Goal: Learn about a topic

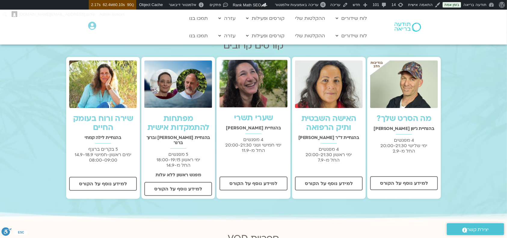
scroll to position [160, 0]
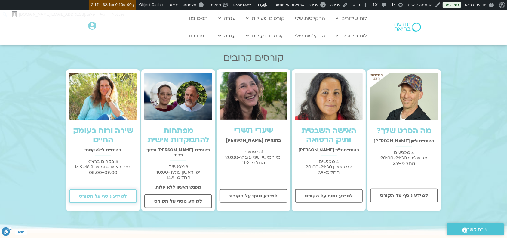
click at [118, 195] on span "למידע נוסף על הקורס" at bounding box center [103, 195] width 48 height 5
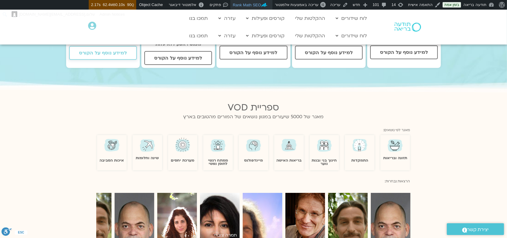
scroll to position [320, 0]
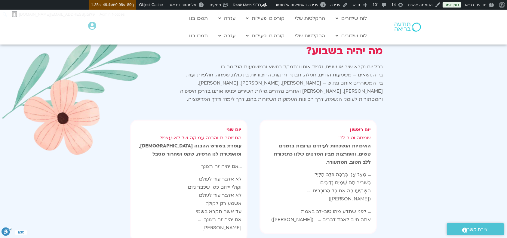
scroll to position [481, 0]
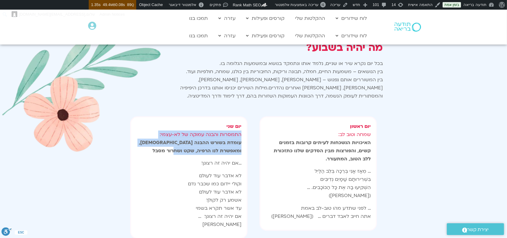
drag, startPoint x: 174, startPoint y: 140, endPoint x: 244, endPoint y: 120, distance: 72.2
click at [244, 120] on div "יום שני התמסרות והבנה עמוקה של לא-עצמי: עומדת בשורש ההבנה הבודהיסטית, ומאפשרת ל…" at bounding box center [188, 177] width 117 height 122
copy p "התמסרות והבנה עמוקה של לא-עצמי: עומדת בשורש ההבנה הבודהיסטית, ומאפשרת לנו הרפיה…"
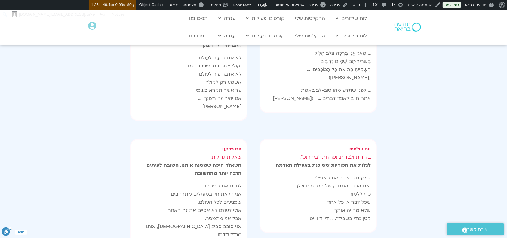
scroll to position [601, 0]
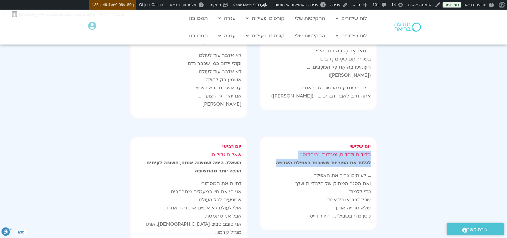
drag, startPoint x: 275, startPoint y: 151, endPoint x: 375, endPoint y: 142, distance: 99.9
click at [375, 142] on div "יום שלישי בדידות ולבדות, נפרדות ו"ביחדנס״: לגלות את הפוריות ששוכנת באפילת האדמה…" at bounding box center [317, 183] width 117 height 94
copy p "בדידות ולבדות, נפרדות ו"ביחדנס״: לגלות את הפוריות ששוכנת באפילת האדמה"
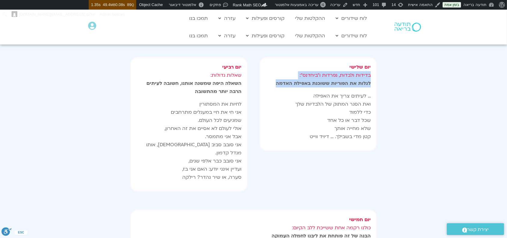
scroll to position [681, 0]
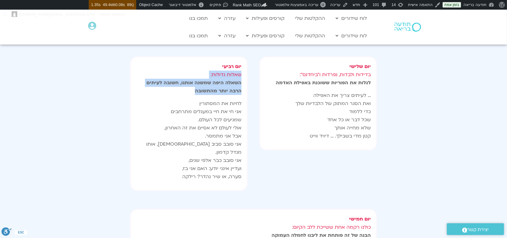
drag, startPoint x: 189, startPoint y: 80, endPoint x: 249, endPoint y: 64, distance: 61.7
click at [249, 64] on div "יום רביעי שאלות גדולות: השאלה היפה שמשנה אותנו, חשובה לעיתים הרבה יותר מהתשובה …" at bounding box center [188, 123] width 123 height 140
copy p "שאלות גדולות: השאלה היפה שמשנה אותנו, חשובה לעיתים הרבה יותר מהתשובה"
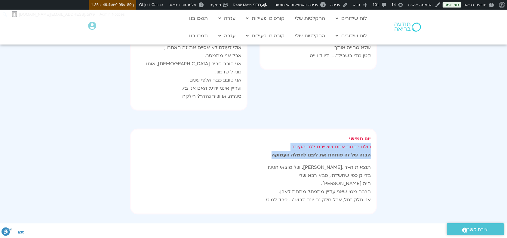
drag, startPoint x: 258, startPoint y: 136, endPoint x: 377, endPoint y: 126, distance: 118.8
click at [377, 126] on div "יום חמישי כולנו רקמה אחת ששייכת ללב הקיום: הבנה של זה פותחת את ליבנו לחמלה העמו…" at bounding box center [253, 172] width 252 height 92
copy p "כולנו רקמה אחת ששייכת ללב הקיום: הבנה של זה פותחת את ליבנו לחמלה העמוקה"
